Goal: Transaction & Acquisition: Download file/media

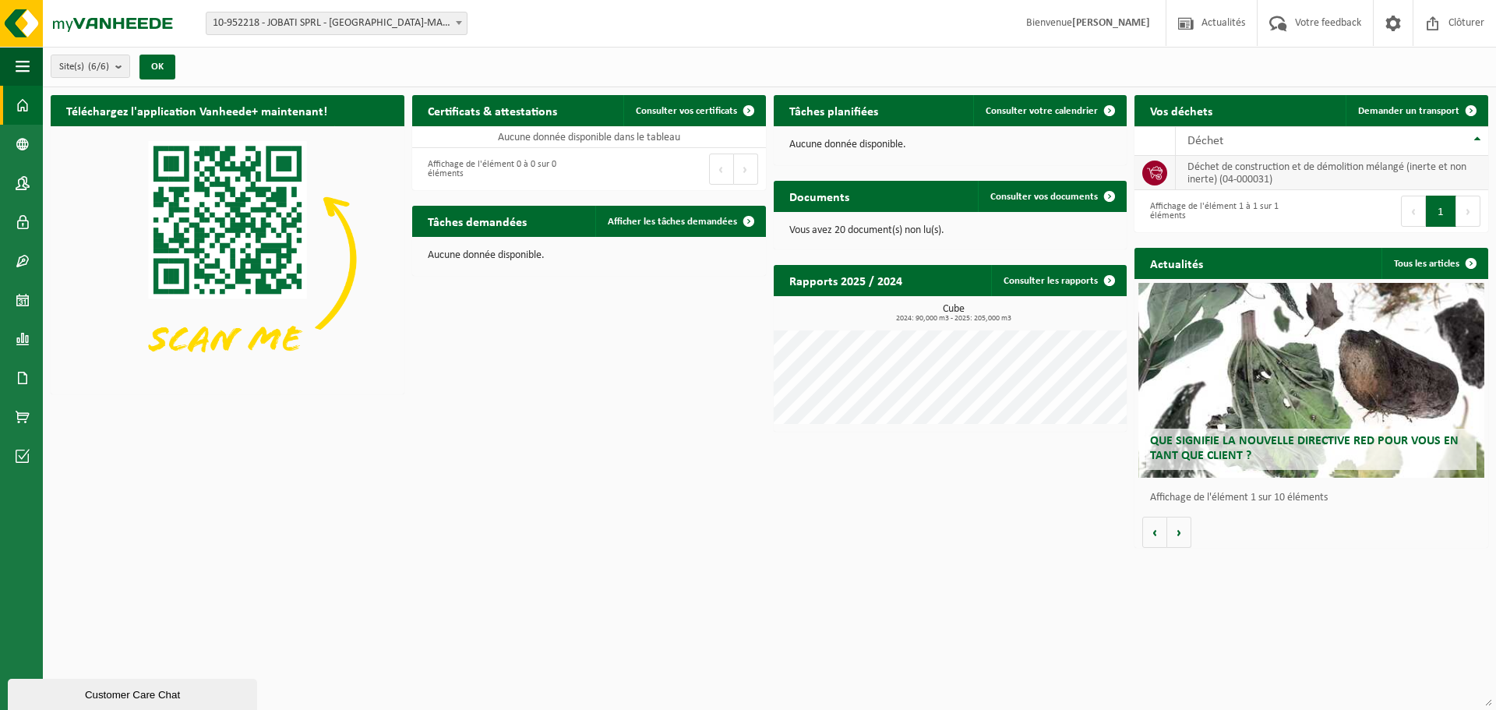
click at [1353, 171] on td "déchet de construction et de démolition mélangé (inerte et non inerte) (04-0000…" at bounding box center [1331, 173] width 312 height 34
click at [23, 273] on span at bounding box center [23, 260] width 14 height 39
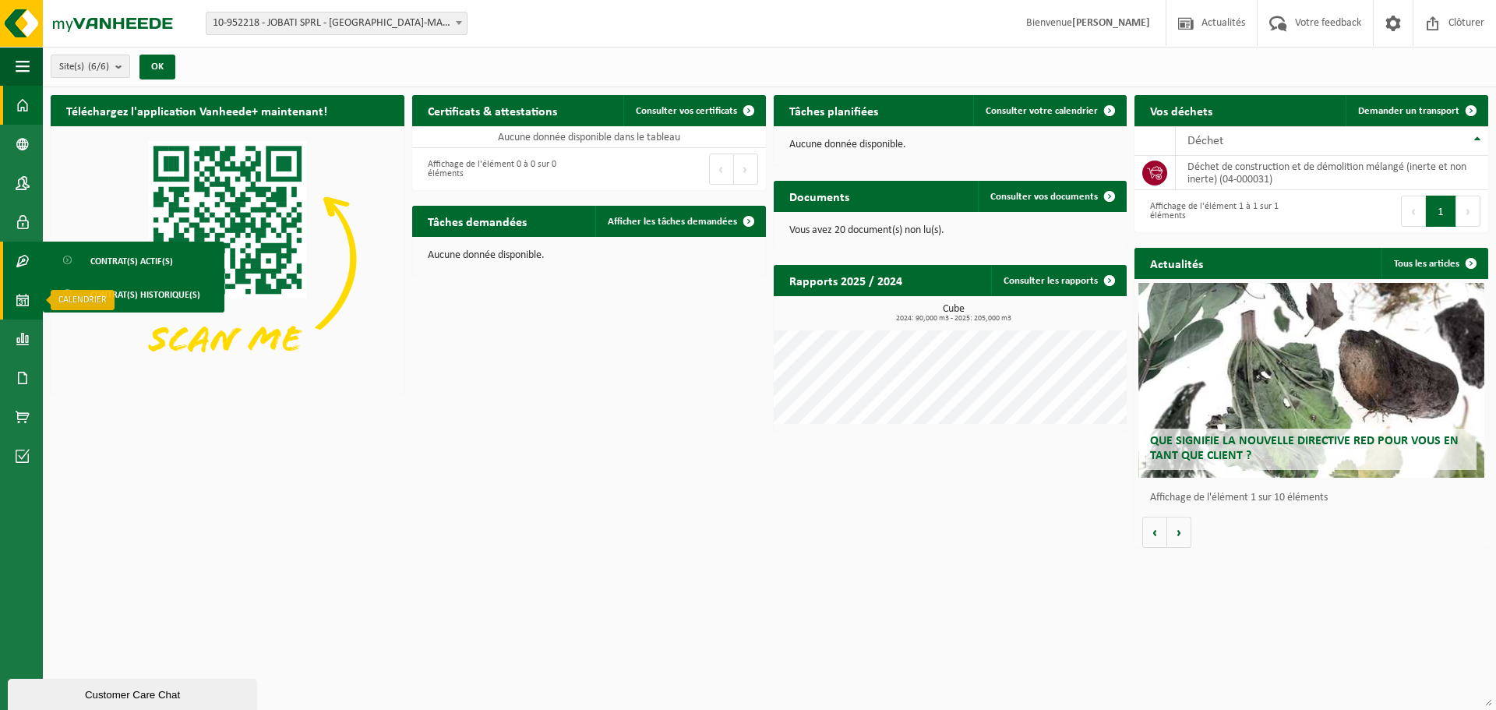
click at [28, 306] on span at bounding box center [23, 299] width 14 height 39
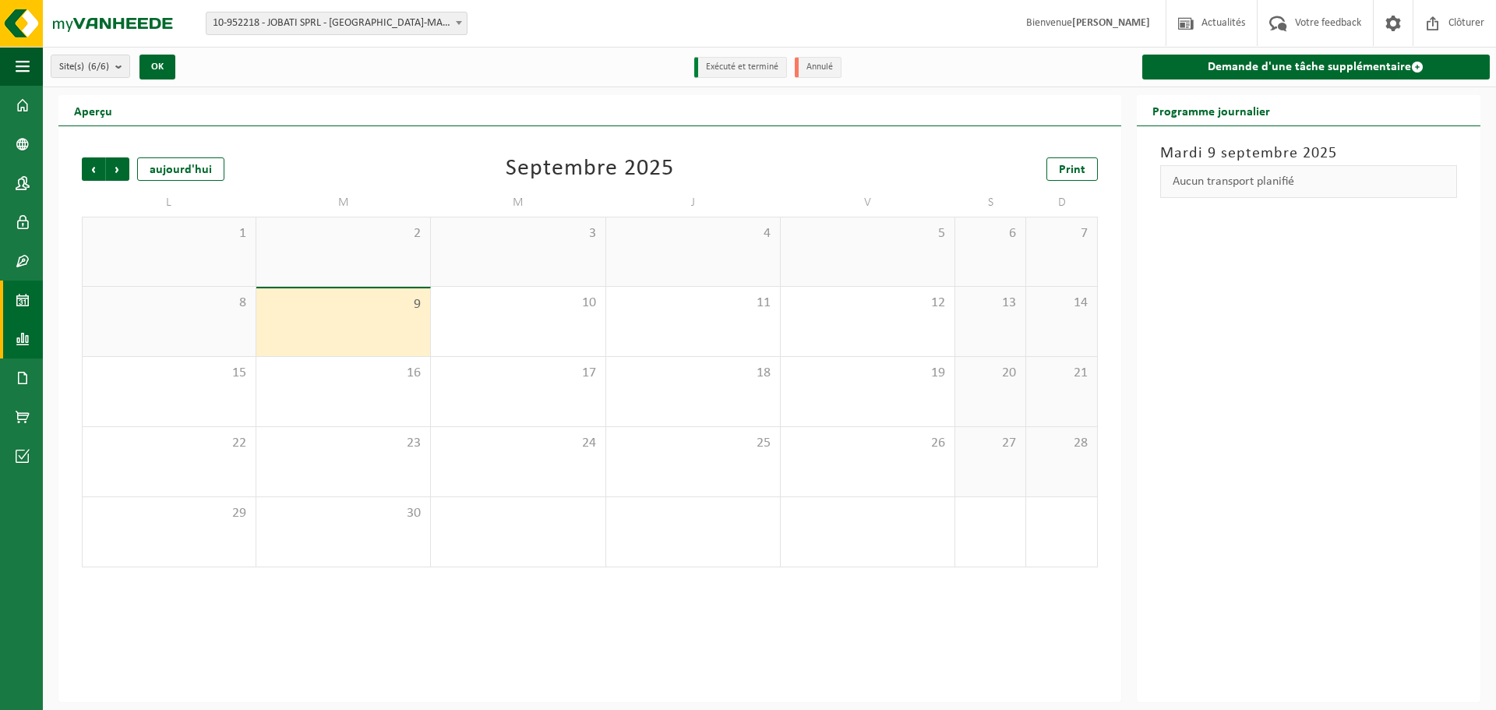
click at [23, 330] on span at bounding box center [23, 338] width 14 height 39
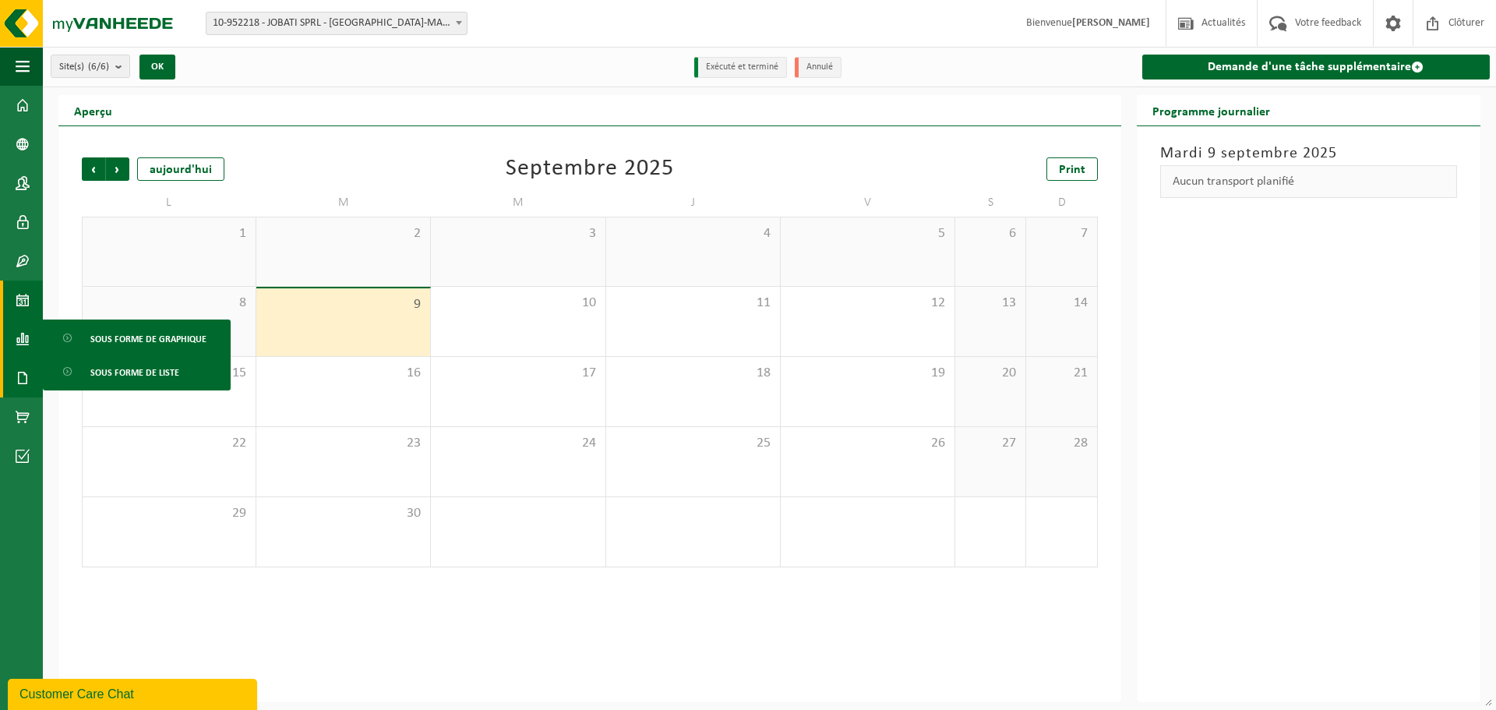
click at [20, 365] on span at bounding box center [23, 377] width 14 height 39
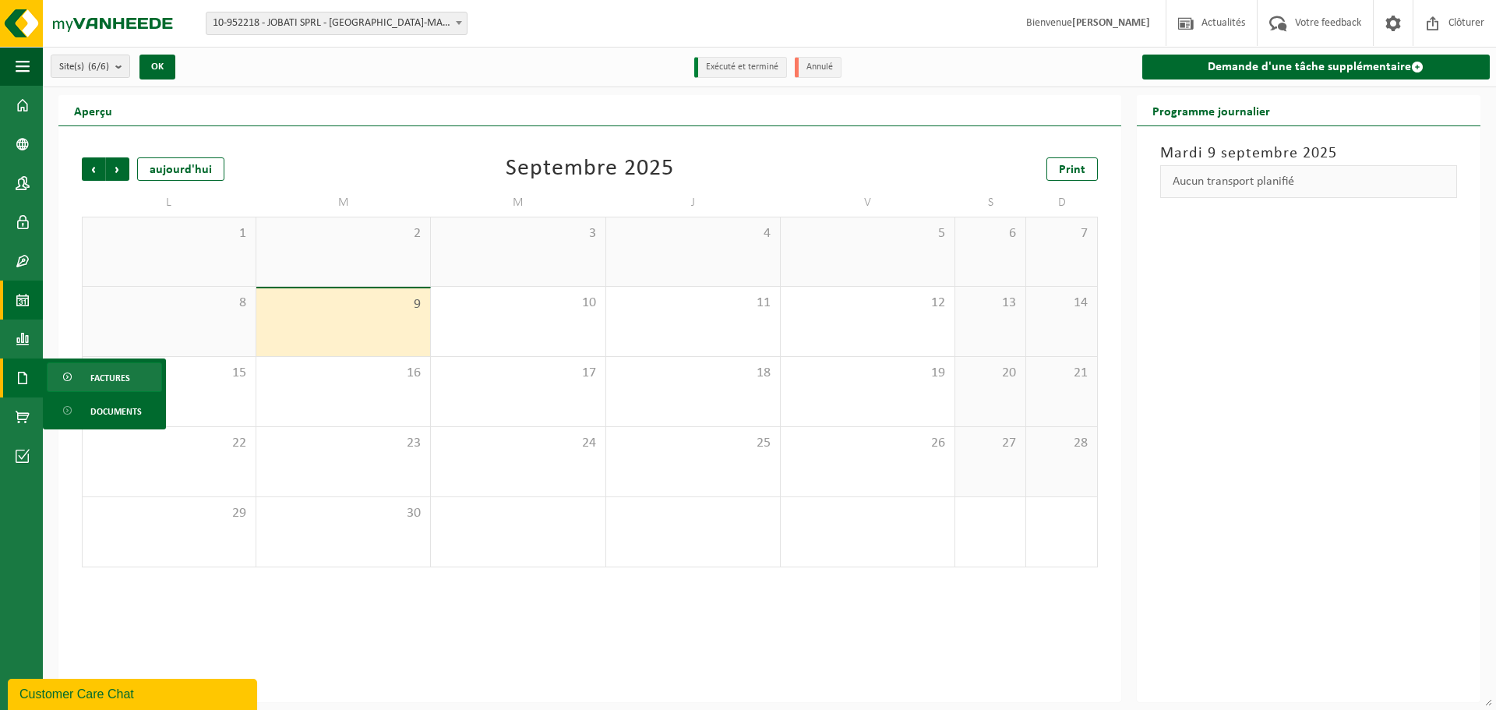
click at [110, 365] on span "Factures" at bounding box center [110, 378] width 40 height 30
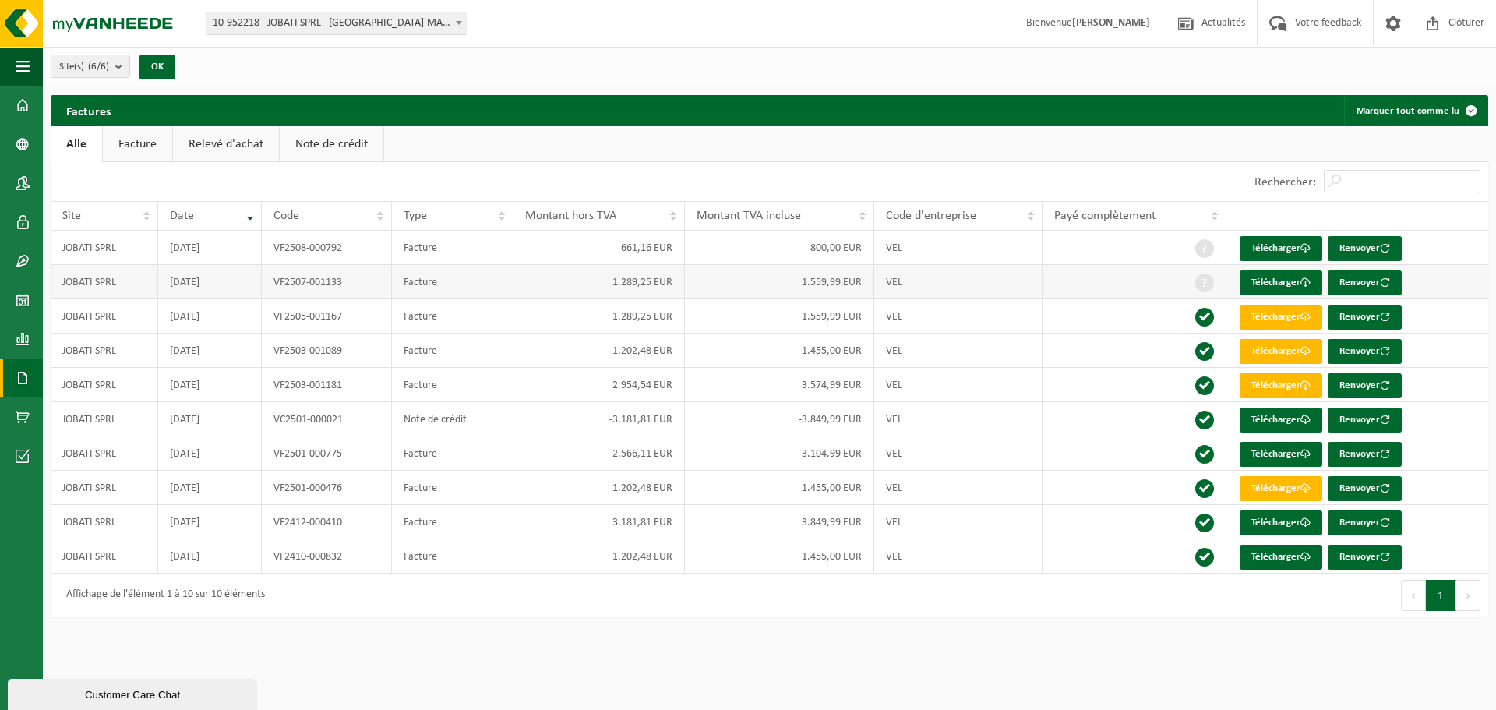
click at [233, 281] on td "[DATE]" at bounding box center [210, 282] width 104 height 34
click at [1290, 277] on link "Télécharger" at bounding box center [1280, 282] width 83 height 25
click at [221, 322] on td "[DATE]" at bounding box center [210, 316] width 104 height 34
click at [354, 326] on td "VF2505-001167" at bounding box center [327, 316] width 130 height 34
click at [344, 349] on td "VF2503-001089" at bounding box center [327, 350] width 130 height 34
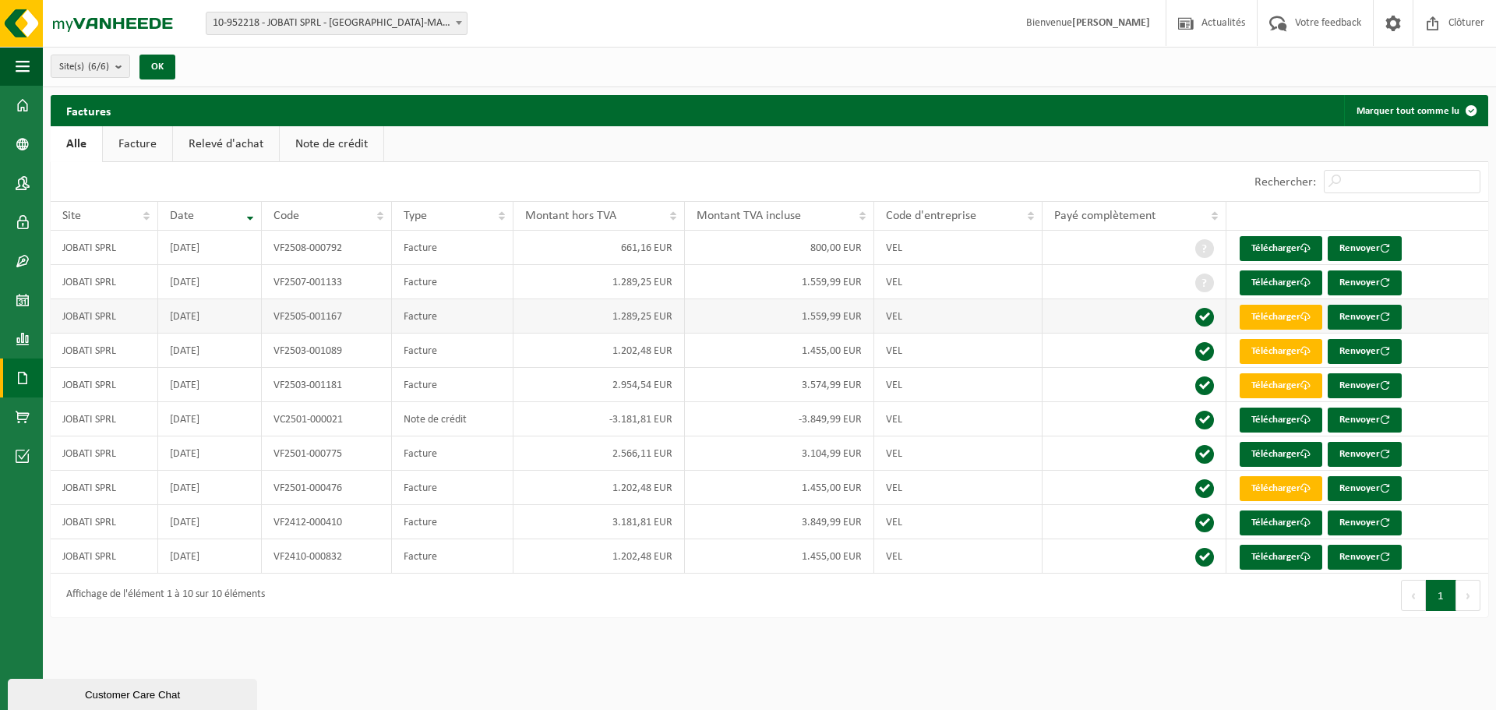
click at [345, 330] on td "VF2505-001167" at bounding box center [327, 316] width 130 height 34
click at [340, 283] on td "VF2507-001133" at bounding box center [327, 282] width 130 height 34
click at [1263, 252] on link "Télécharger" at bounding box center [1280, 248] width 83 height 25
drag, startPoint x: 800, startPoint y: 280, endPoint x: 869, endPoint y: 278, distance: 69.4
click at [869, 278] on td "1.559,99 EUR" at bounding box center [779, 282] width 189 height 34
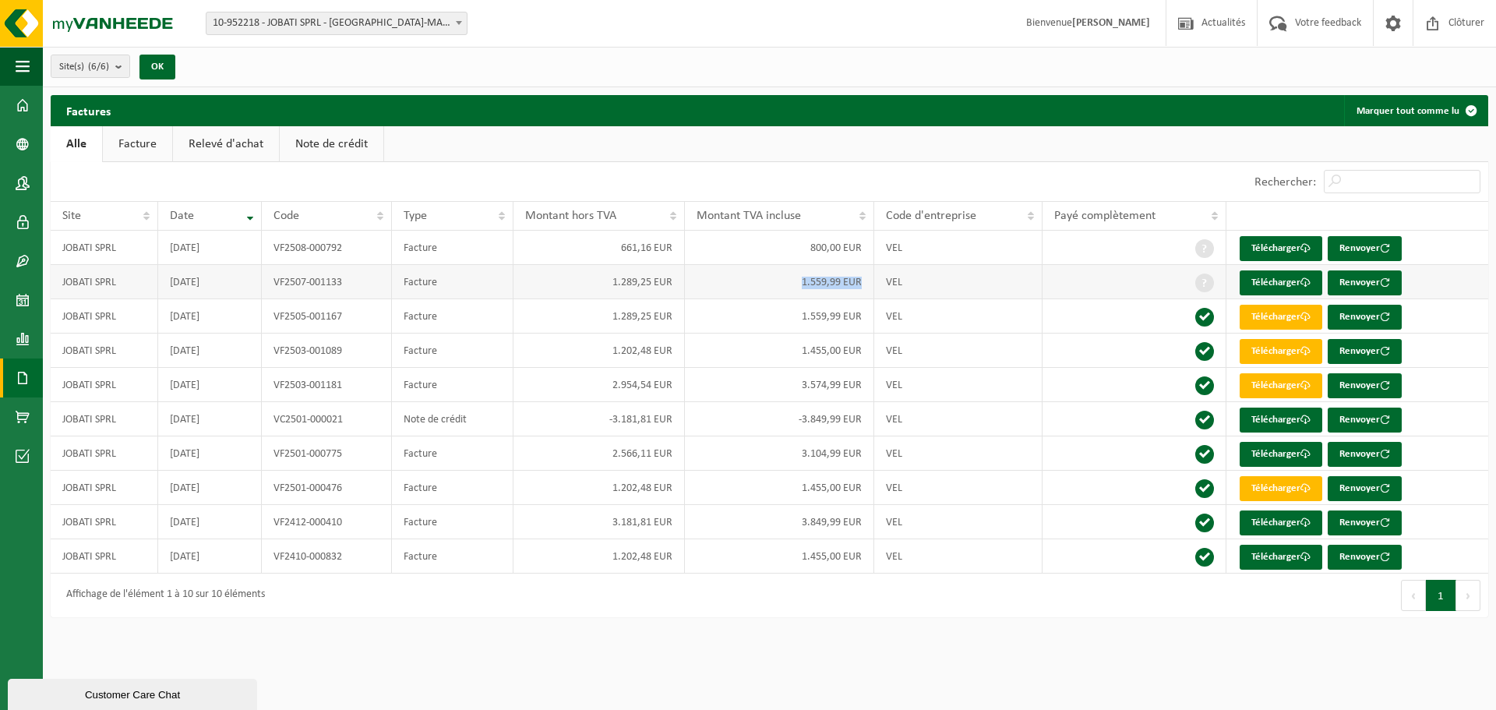
click at [833, 280] on td "1.559,99 EUR" at bounding box center [779, 282] width 189 height 34
click at [603, 512] on td "3.181,81 EUR" at bounding box center [598, 522] width 171 height 34
click at [1290, 520] on link "Télécharger" at bounding box center [1280, 522] width 83 height 25
click at [720, 241] on td "800,00 EUR" at bounding box center [779, 248] width 189 height 34
click at [516, 243] on td "661,16 EUR" at bounding box center [598, 248] width 171 height 34
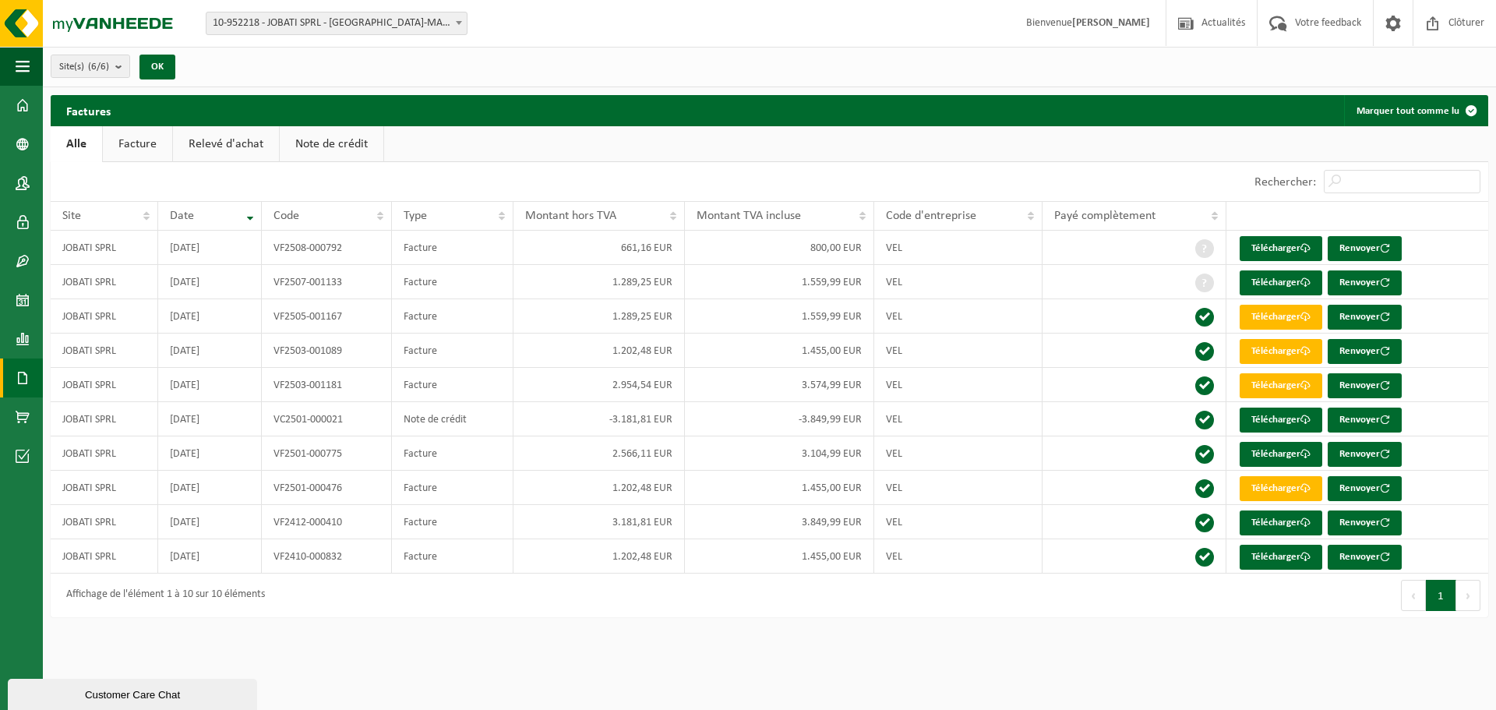
click at [254, 140] on link "Relevé d'achat" at bounding box center [226, 144] width 106 height 36
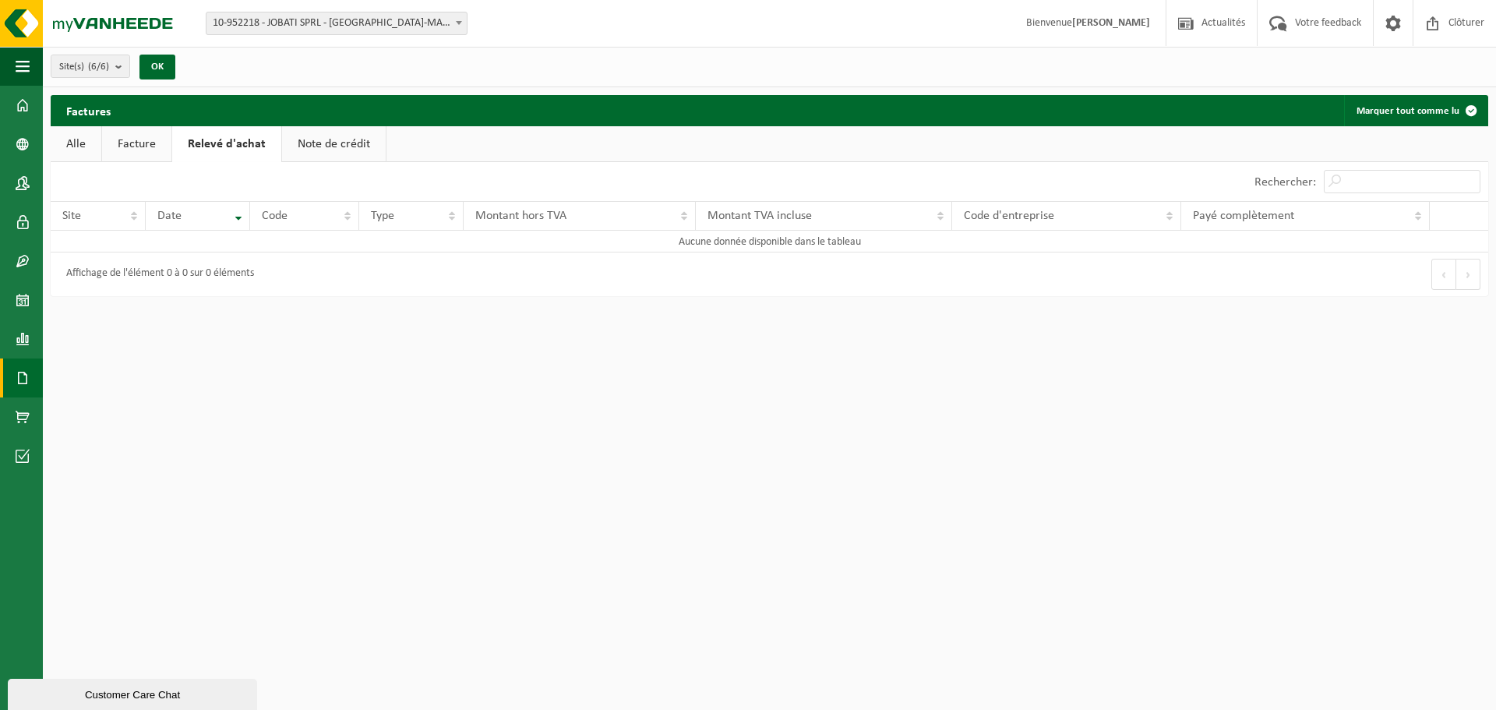
click at [358, 150] on link "Note de crédit" at bounding box center [334, 144] width 104 height 36
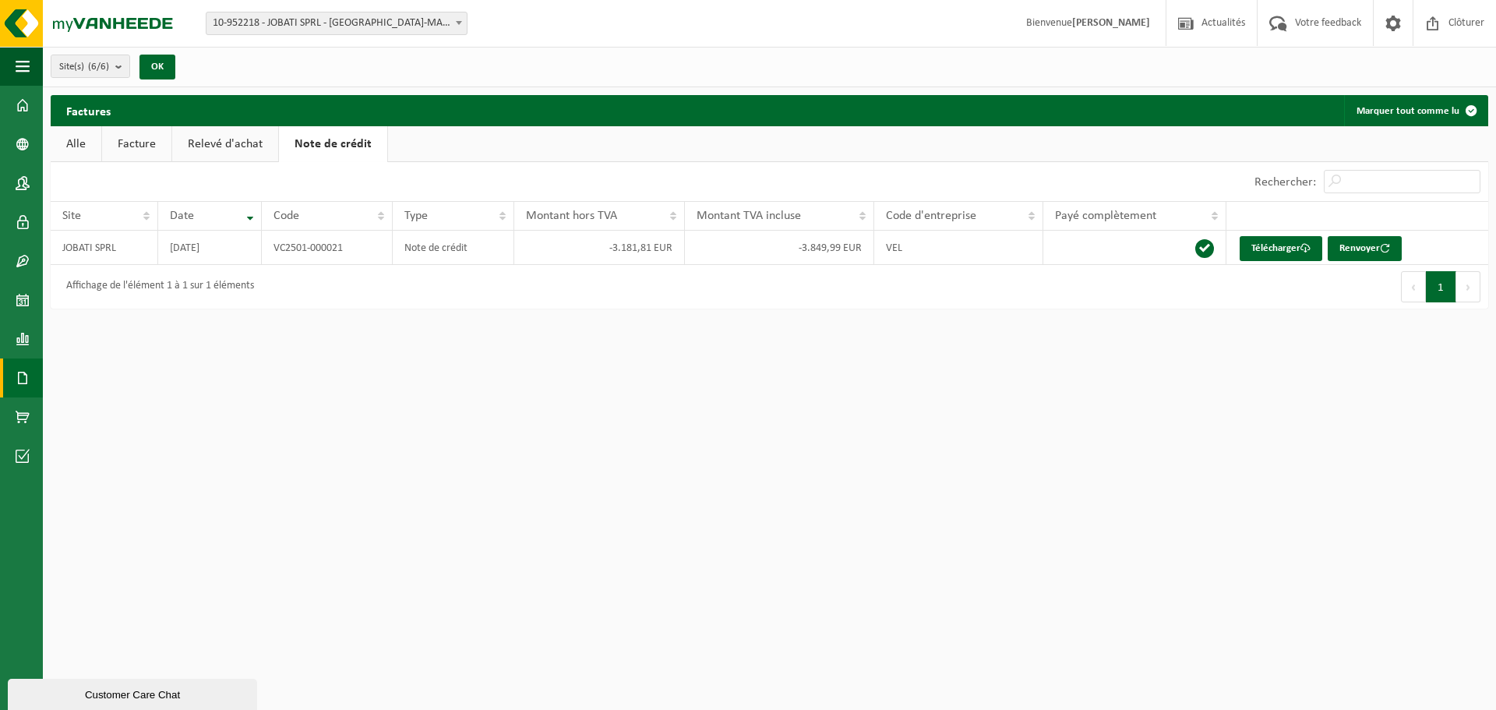
click at [160, 137] on link "Facture" at bounding box center [136, 144] width 69 height 36
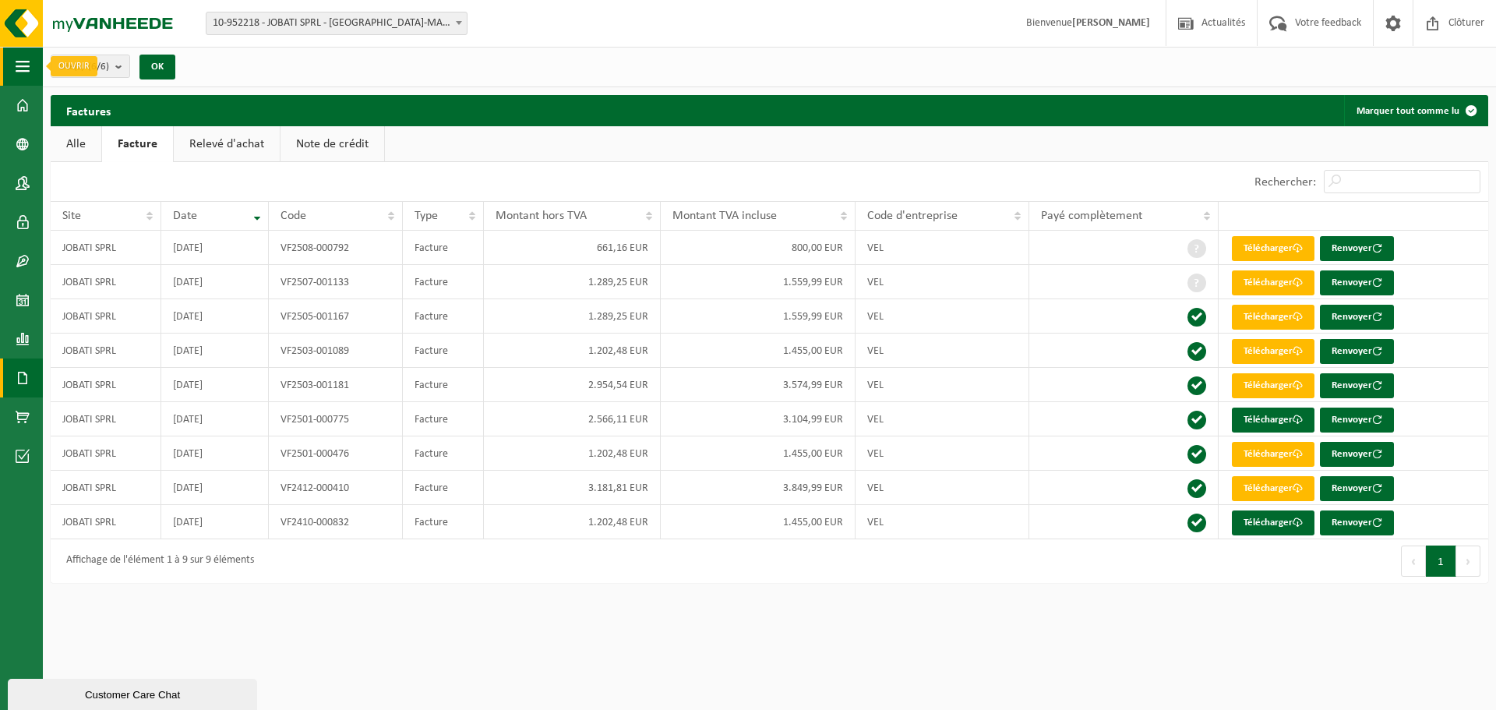
click at [30, 63] on button "Navigation" at bounding box center [21, 66] width 43 height 39
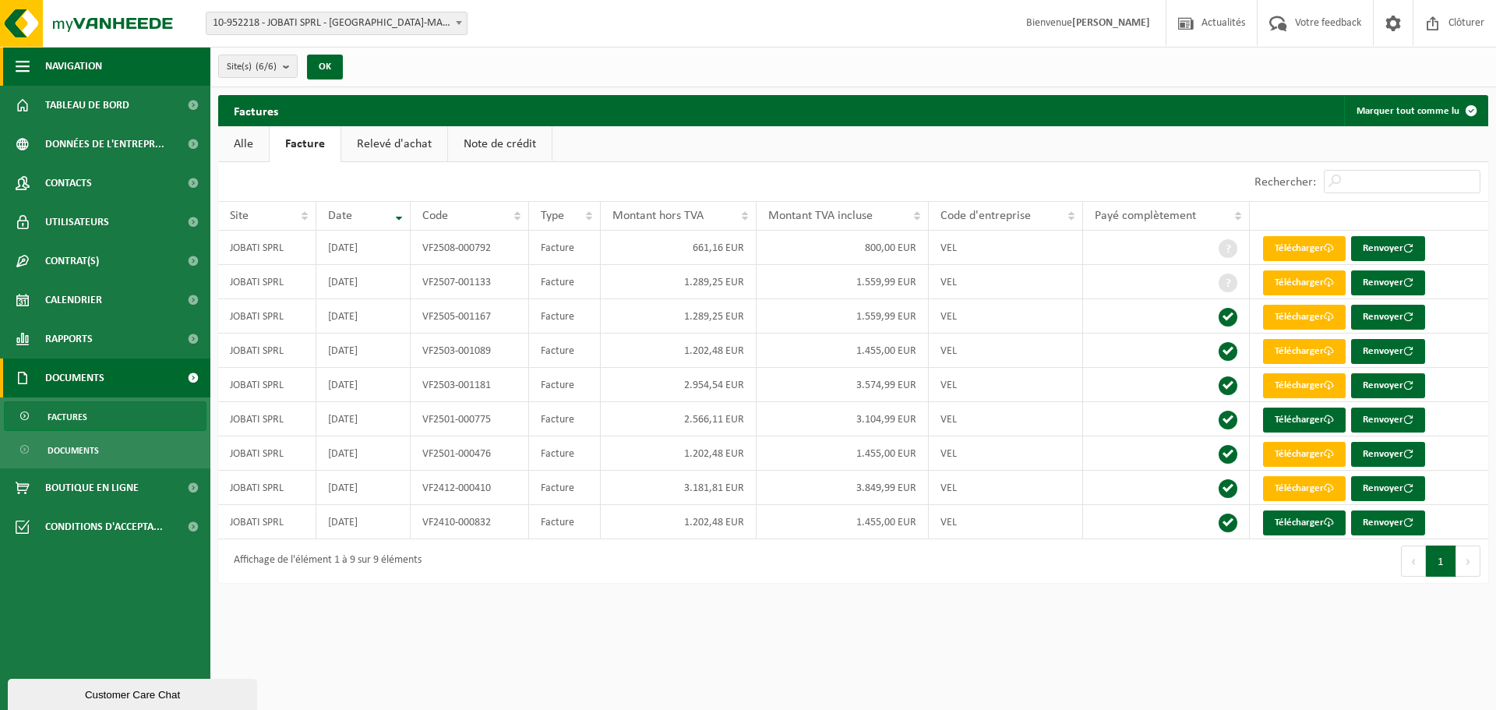
click at [31, 65] on button "Navigation" at bounding box center [105, 66] width 210 height 39
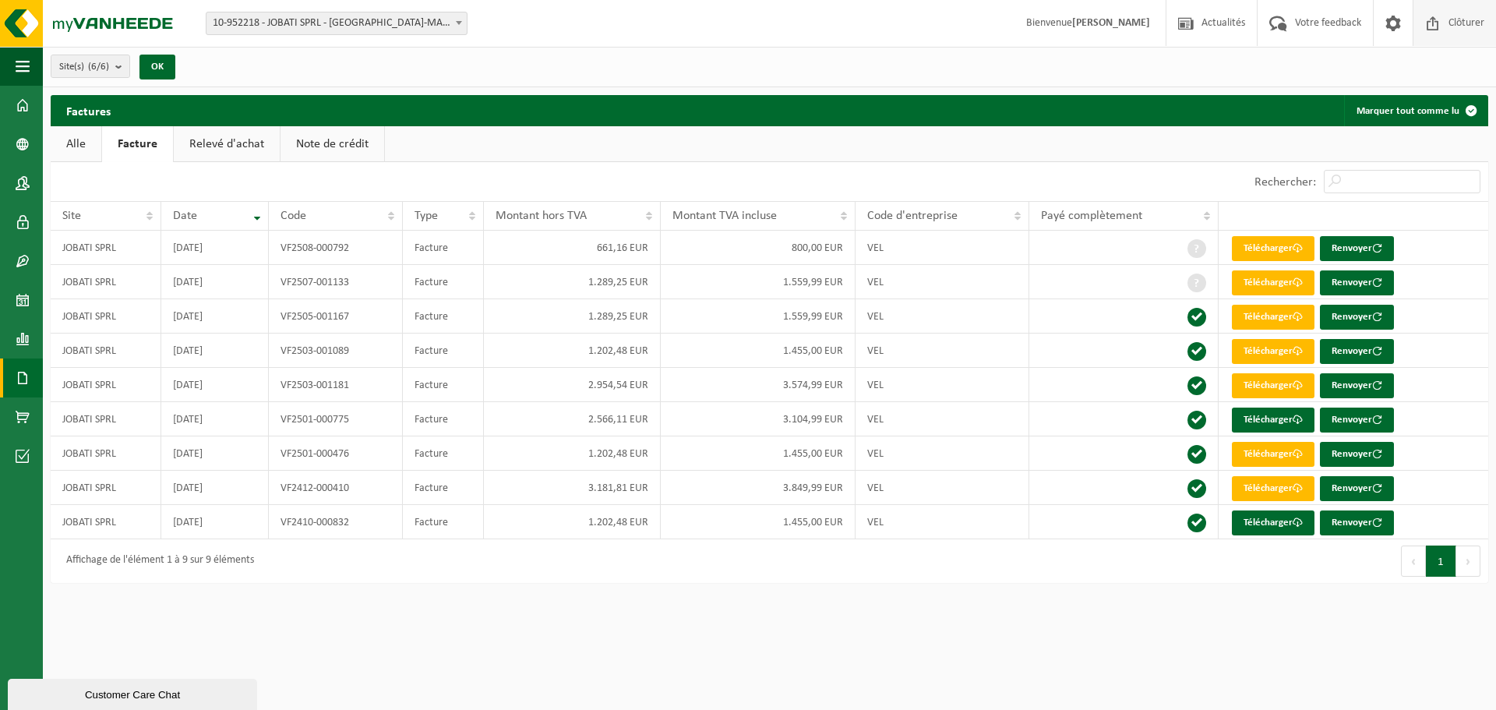
click at [1454, 27] on span "Clôturer" at bounding box center [1466, 23] width 44 height 46
